Goal: Find specific page/section: Find specific page/section

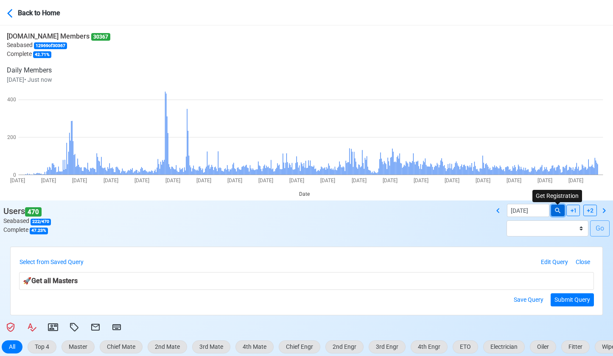
click at [563, 213] on button at bounding box center [558, 210] width 14 height 11
click at [603, 211] on icon at bounding box center [604, 211] width 10 height 10
click at [499, 210] on icon at bounding box center [498, 211] width 10 height 10
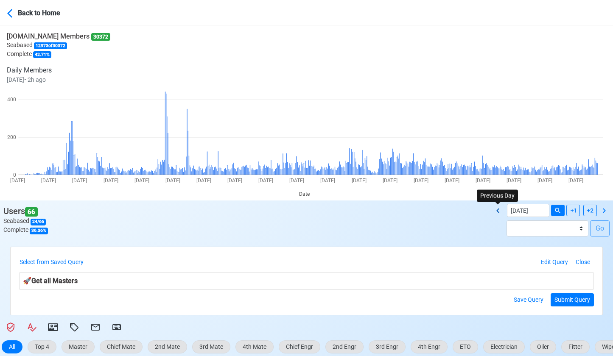
type input "[DATE]"
click at [24, 14] on div "Back to Home" at bounding box center [50, 12] width 64 height 12
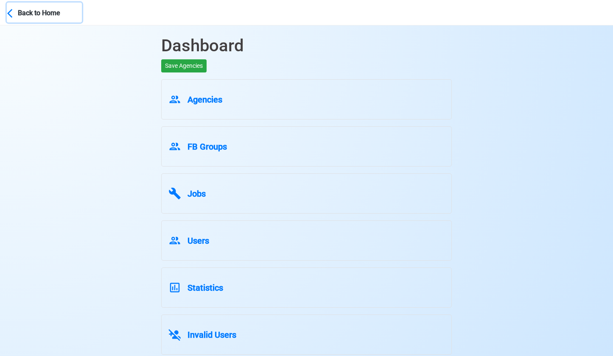
click at [24, 14] on div "Back to Home" at bounding box center [50, 12] width 64 height 12
